Goal: Task Accomplishment & Management: Use online tool/utility

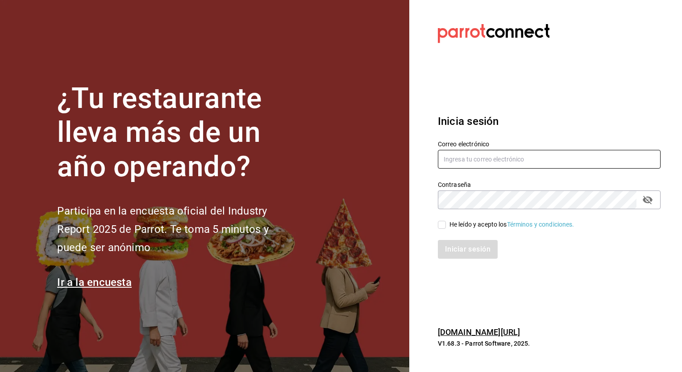
type input "christian.nadal@grupocosteno.com"
click at [448, 224] on span "He leído y acepto los Términos y condiciones." at bounding box center [510, 224] width 129 height 9
click at [446, 224] on input "He leído y acepto los Términos y condiciones." at bounding box center [442, 225] width 8 height 8
checkbox input "true"
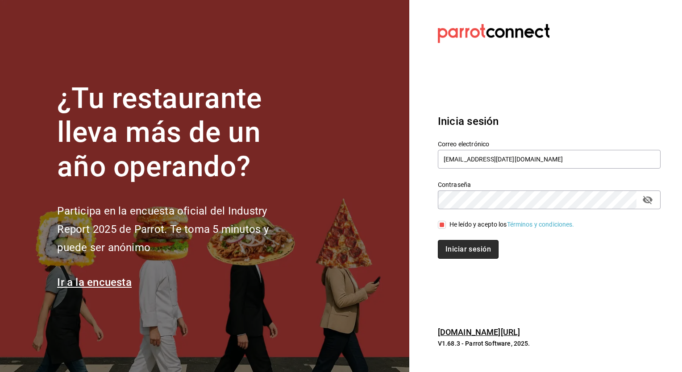
click at [455, 242] on button "Iniciar sesión" at bounding box center [468, 249] width 61 height 19
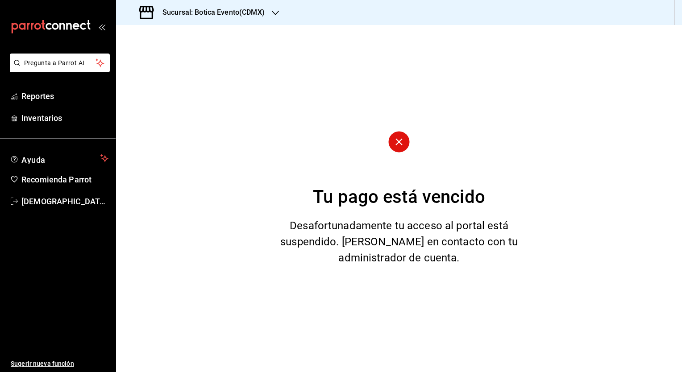
click at [37, 106] on ul "Reportes Inventarios" at bounding box center [58, 107] width 116 height 41
click at [47, 99] on span "Reportes" at bounding box center [64, 96] width 87 height 12
click at [245, 16] on h3 "Sucursal: Botica Evento(CDMX)" at bounding box center [209, 12] width 109 height 11
click at [194, 58] on div "Botica (CDMX)" at bounding box center [183, 58] width 120 height 9
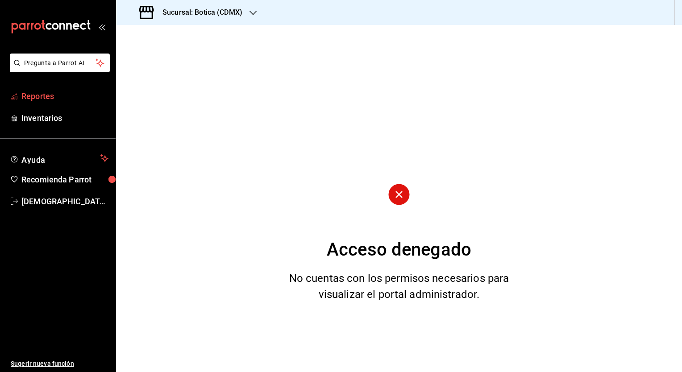
click at [43, 94] on span "Reportes" at bounding box center [64, 96] width 87 height 12
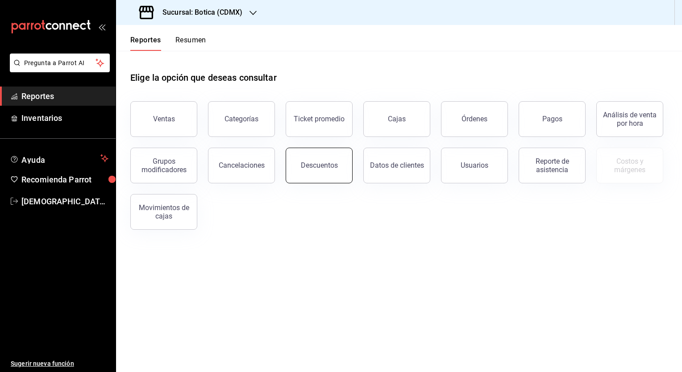
click at [316, 165] on div "Descuentos" at bounding box center [319, 165] width 37 height 8
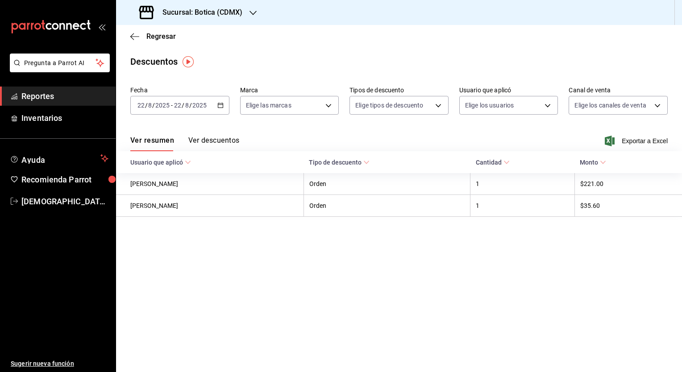
click at [220, 108] on \(Stroke\) "button" at bounding box center [220, 105] width 5 height 5
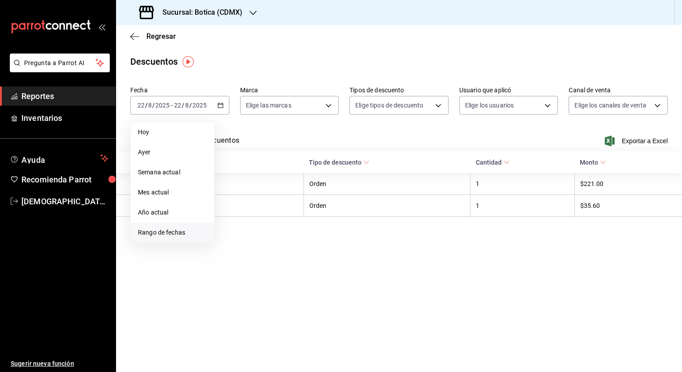
click at [159, 231] on span "Rango de fechas" at bounding box center [172, 232] width 69 height 9
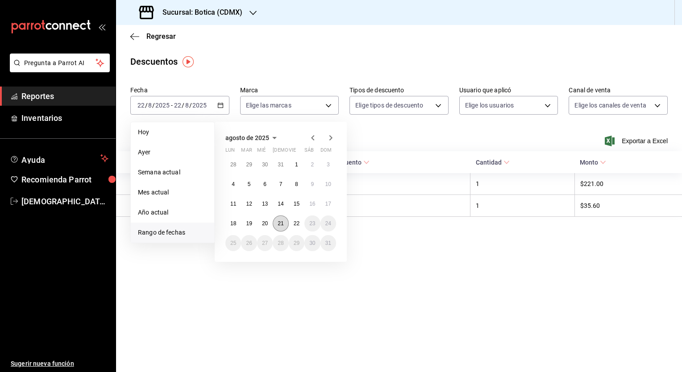
click at [282, 221] on abbr "21" at bounding box center [281, 223] width 6 height 6
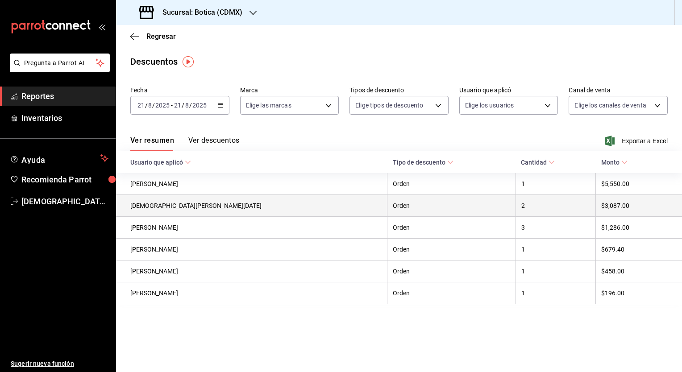
click at [596, 212] on th "$3,087.00" at bounding box center [639, 206] width 86 height 22
click at [516, 210] on th "2" at bounding box center [556, 206] width 80 height 22
click at [596, 206] on th "$3,087.00" at bounding box center [639, 206] width 86 height 22
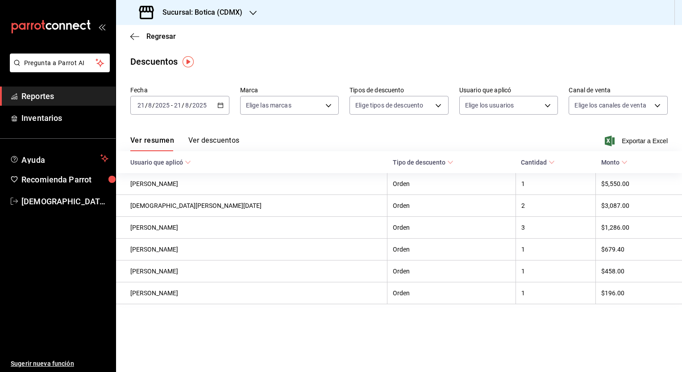
click at [195, 141] on button "Ver descuentos" at bounding box center [213, 143] width 51 height 15
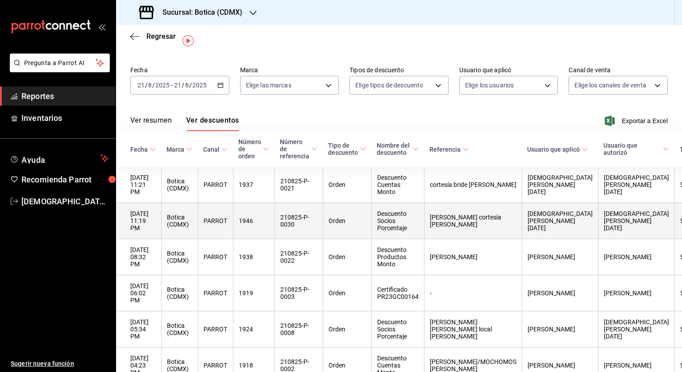
scroll to position [19, 0]
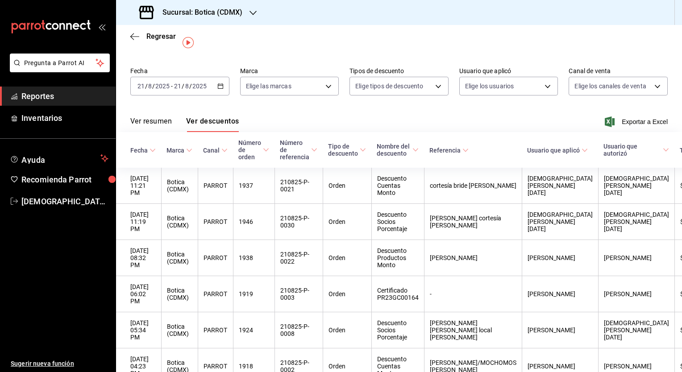
click at [167, 121] on button "Ver resumen" at bounding box center [151, 124] width 42 height 15
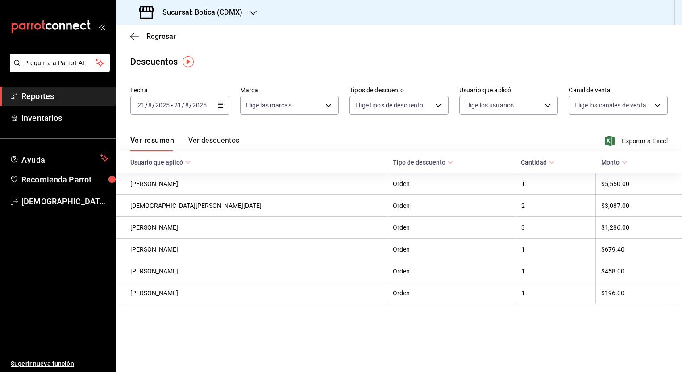
click at [219, 104] on \(Stroke\) "button" at bounding box center [220, 104] width 5 height 0
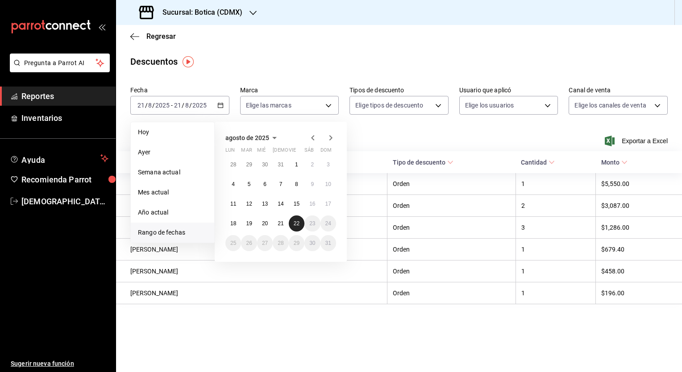
click at [302, 222] on button "22" at bounding box center [297, 224] width 16 height 16
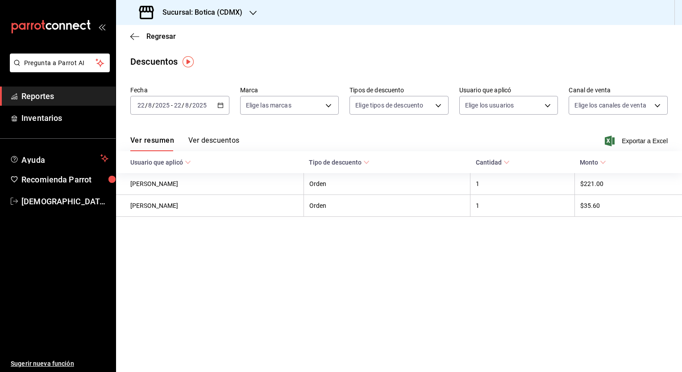
click at [164, 29] on div "Regresar" at bounding box center [399, 36] width 566 height 23
click at [162, 40] on span "Regresar" at bounding box center [160, 36] width 29 height 8
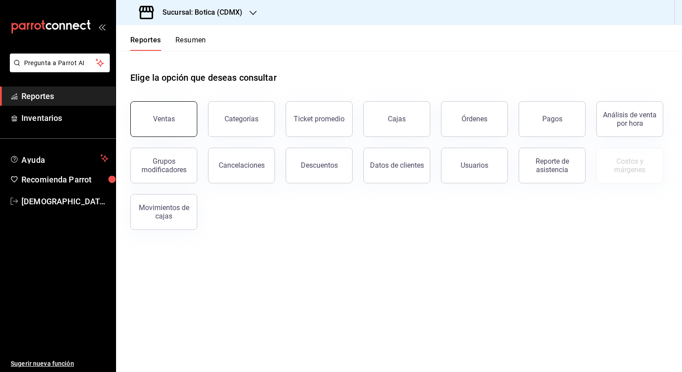
click at [156, 125] on button "Ventas" at bounding box center [163, 119] width 67 height 36
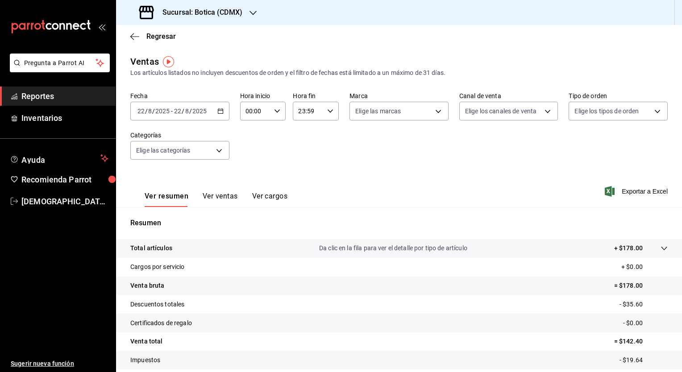
click at [221, 117] on div "[DATE] [DATE] - [DATE] [DATE]" at bounding box center [179, 111] width 99 height 19
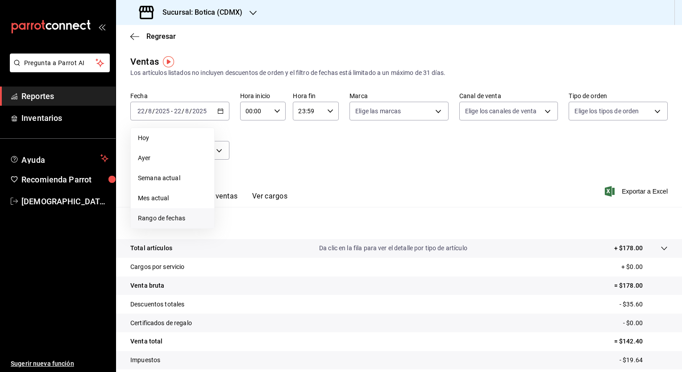
click at [168, 216] on span "Rango de fechas" at bounding box center [172, 218] width 69 height 9
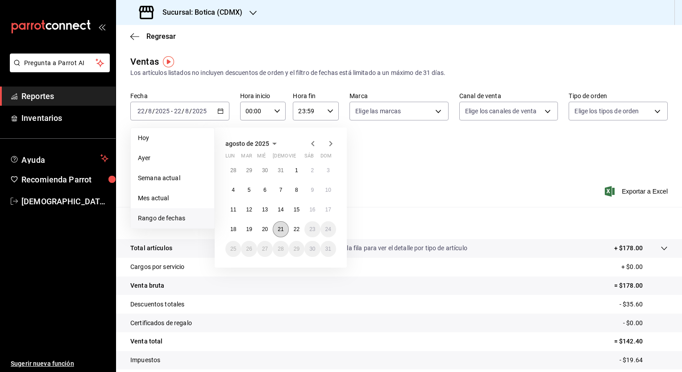
click at [282, 229] on abbr "21" at bounding box center [281, 229] width 6 height 6
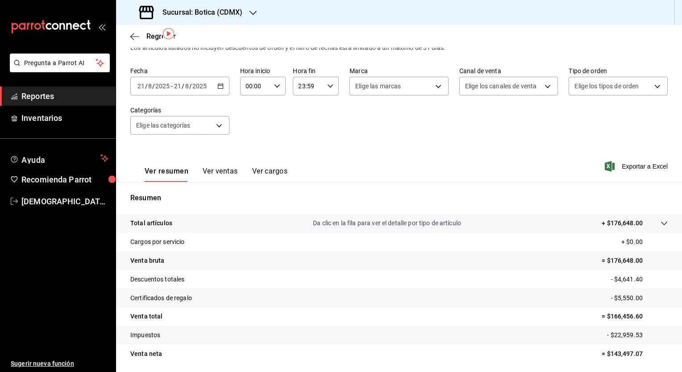
scroll to position [28, 0]
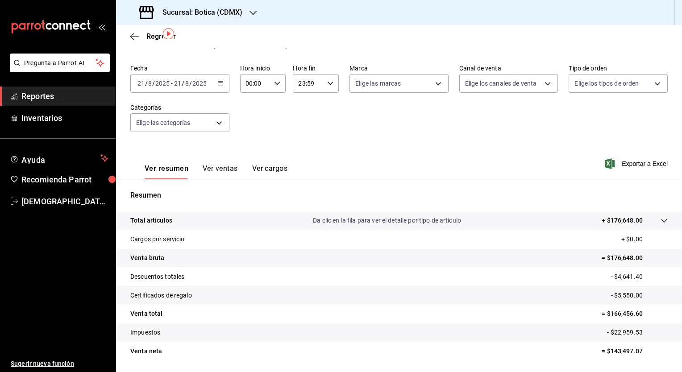
click at [228, 169] on button "Ver ventas" at bounding box center [220, 171] width 35 height 15
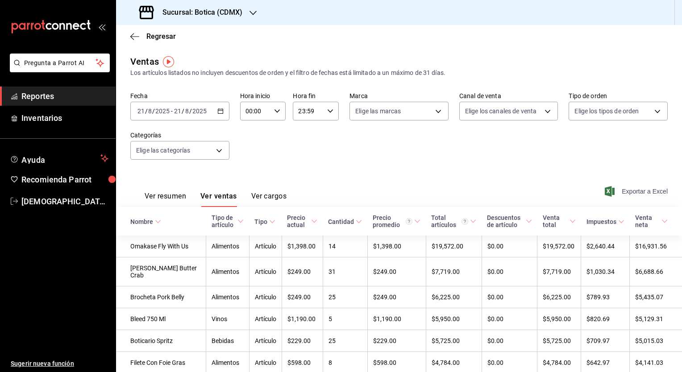
click at [616, 196] on span "Exportar a Excel" at bounding box center [637, 191] width 61 height 11
click at [220, 115] on div "[DATE] [DATE] - [DATE] [DATE]" at bounding box center [179, 111] width 99 height 19
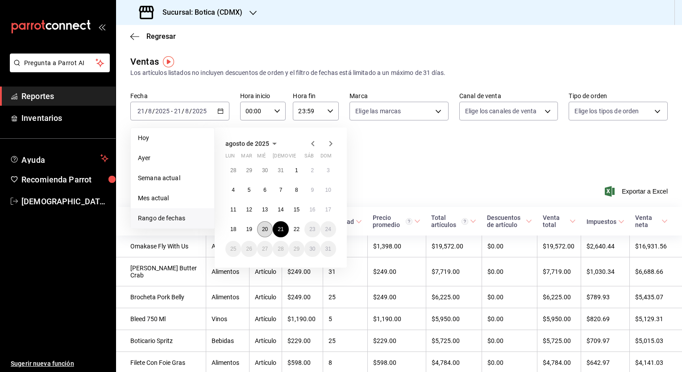
click at [263, 229] on abbr "20" at bounding box center [265, 229] width 6 height 6
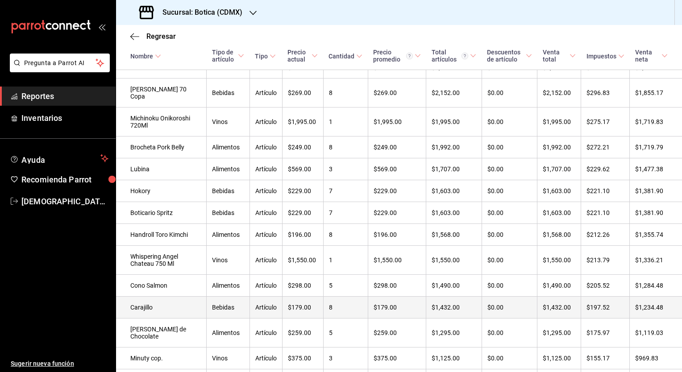
scroll to position [341, 0]
